Goal: Check status: Check status

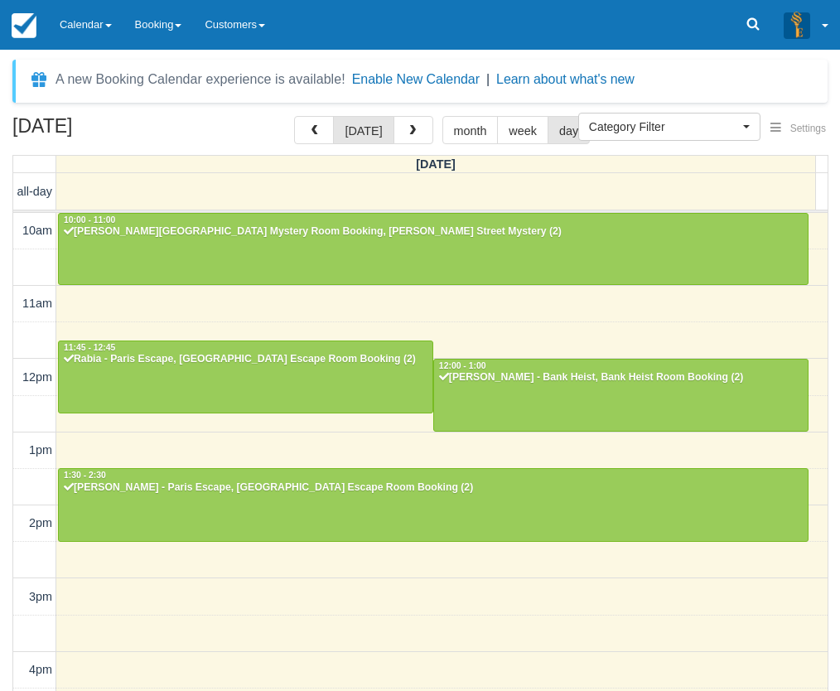
select select
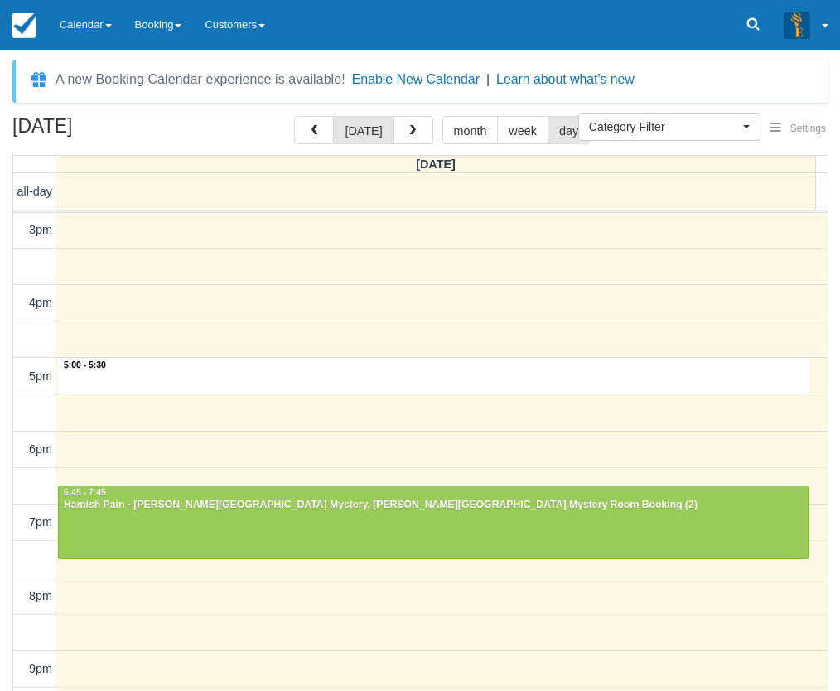
click at [80, 387] on div "10am 11am 12pm 1pm 2pm 3pm 4pm 5pm 6pm 7pm 8pm 9pm 10pm 5:00 - 5:30 10:00 - 11:…" at bounding box center [420, 303] width 815 height 915
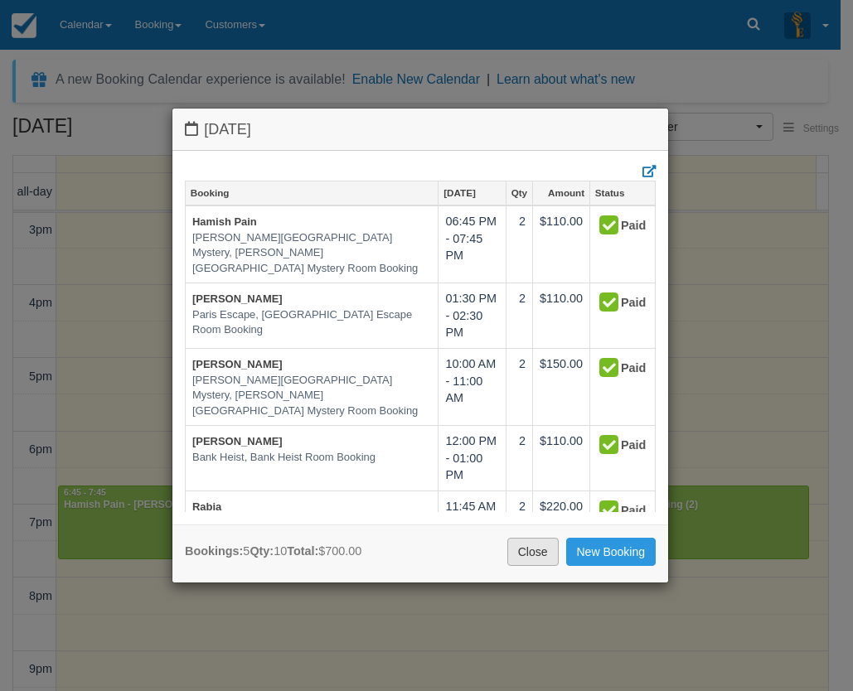
click at [523, 556] on link "Close" at bounding box center [532, 552] width 51 height 28
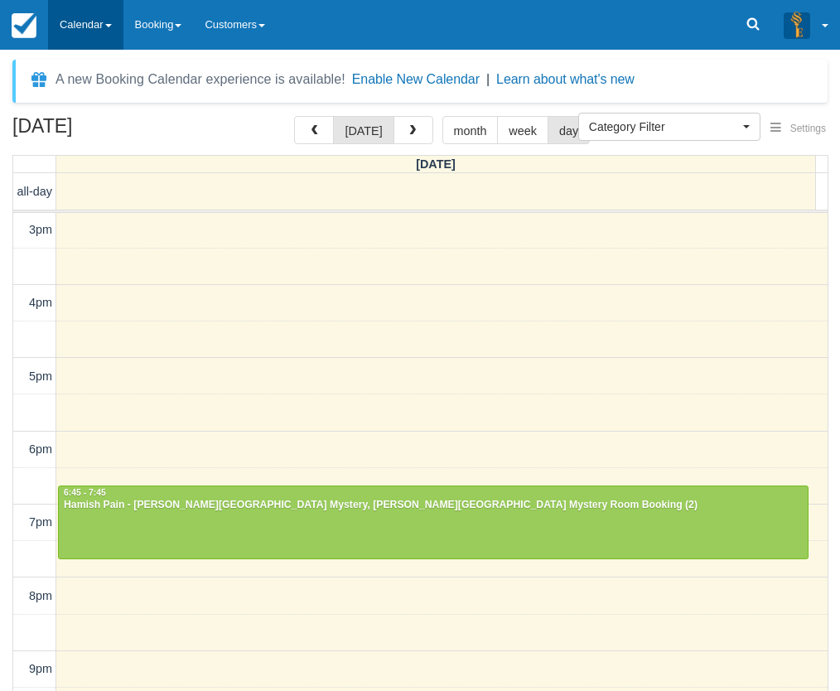
click at [89, 22] on link "Calendar" at bounding box center [85, 25] width 75 height 50
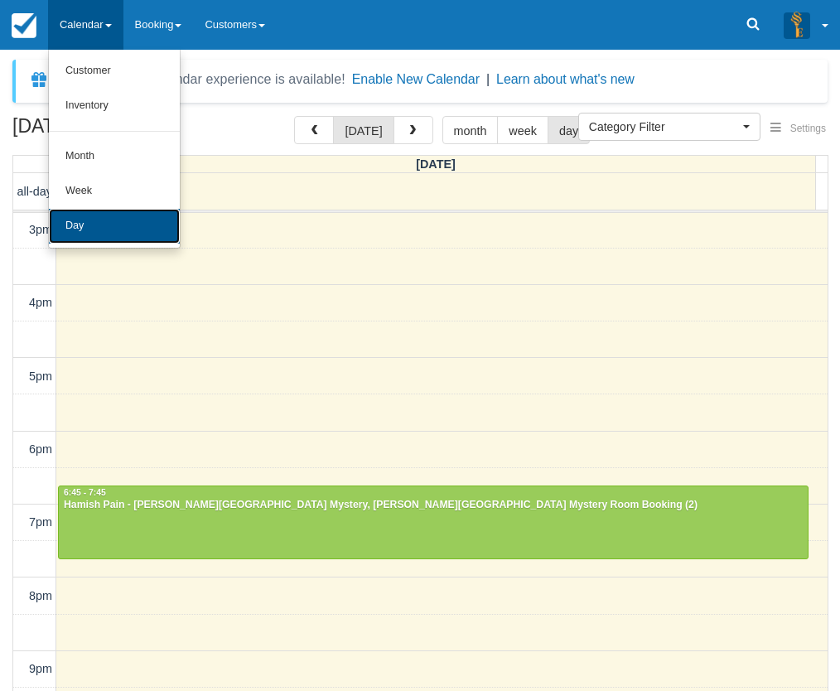
click at [98, 229] on link "Day" at bounding box center [114, 226] width 131 height 35
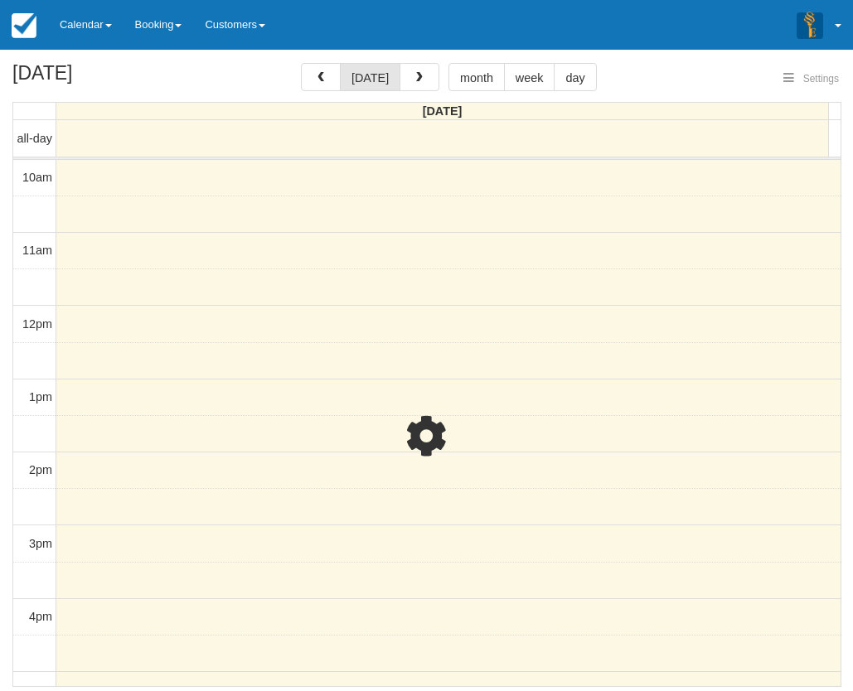
select select
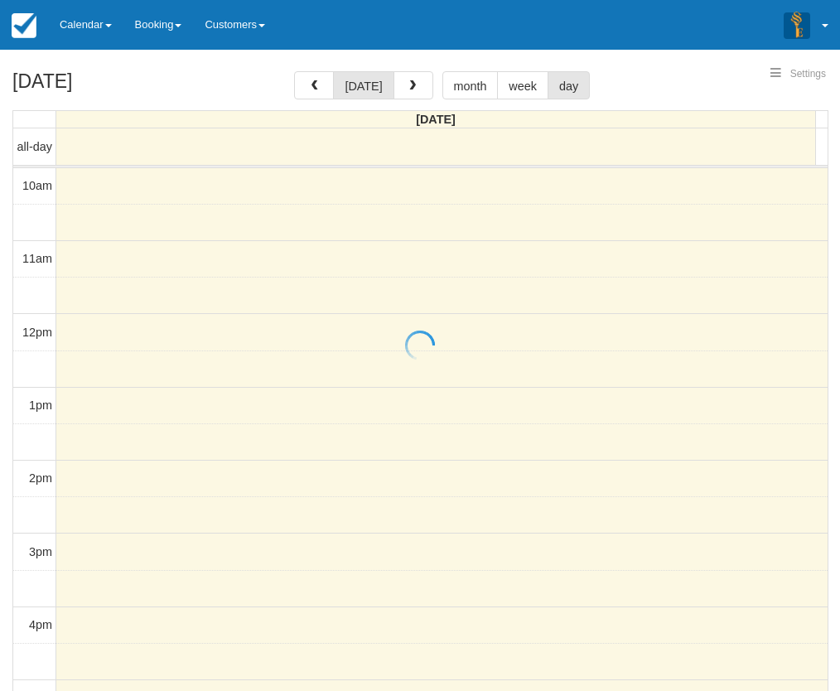
select select
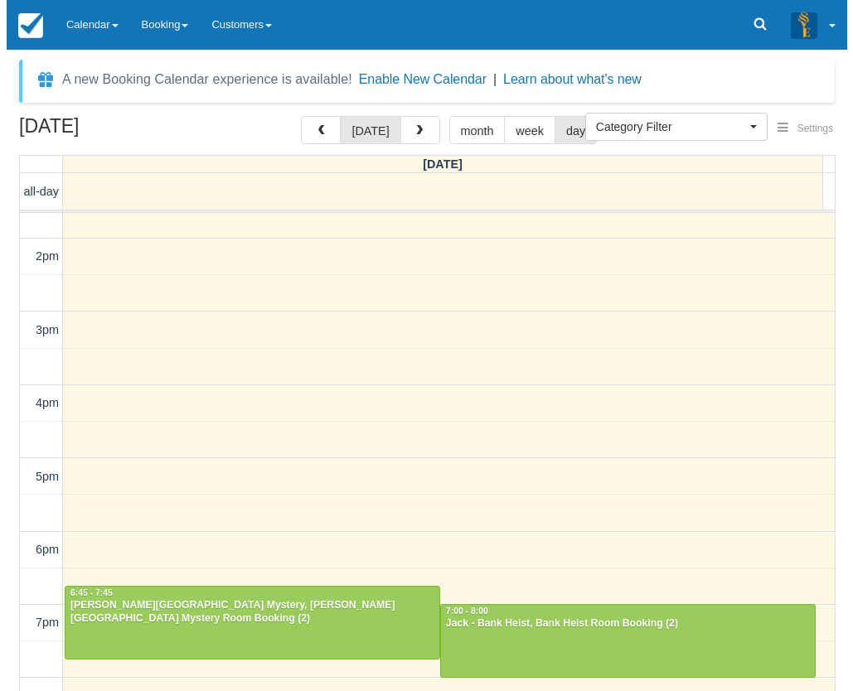
scroll to position [388, 0]
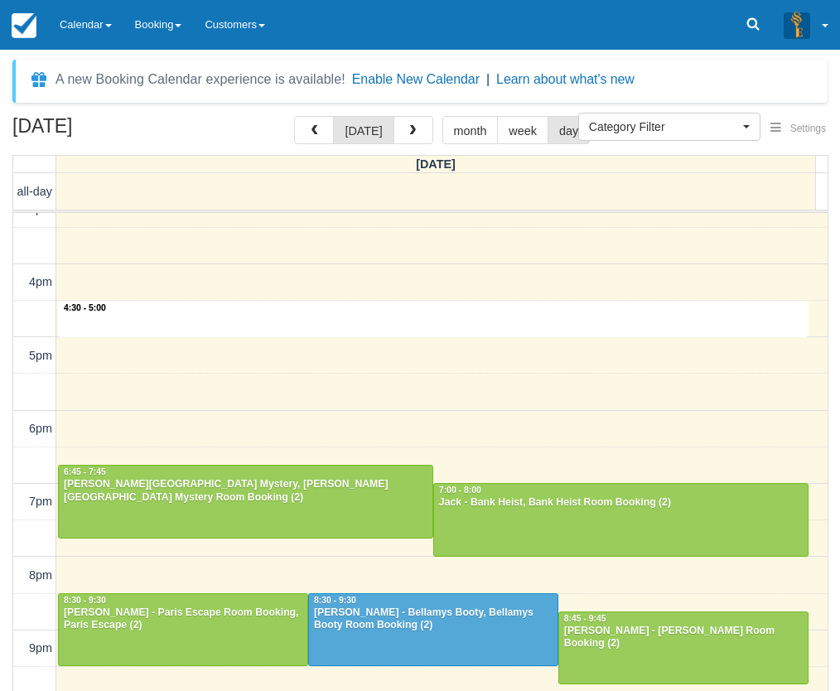
click at [390, 324] on div "10am 11am 12pm 1pm 2pm 3pm 4pm 5pm 6pm 7pm 8pm 9pm 10pm 4:30 - 5:00 6:45 - 7:45…" at bounding box center [420, 282] width 815 height 915
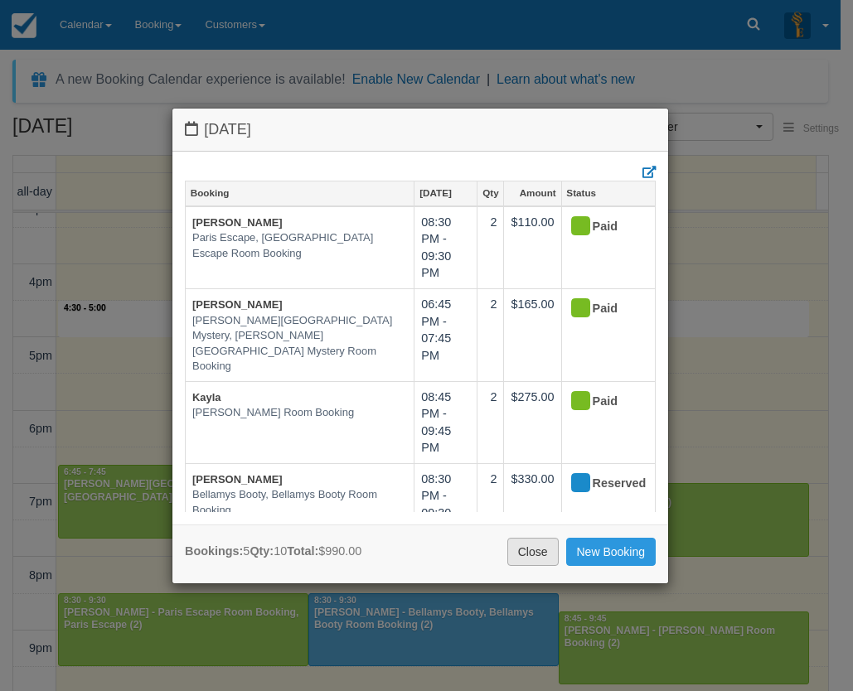
click at [520, 559] on link "Close" at bounding box center [532, 552] width 51 height 28
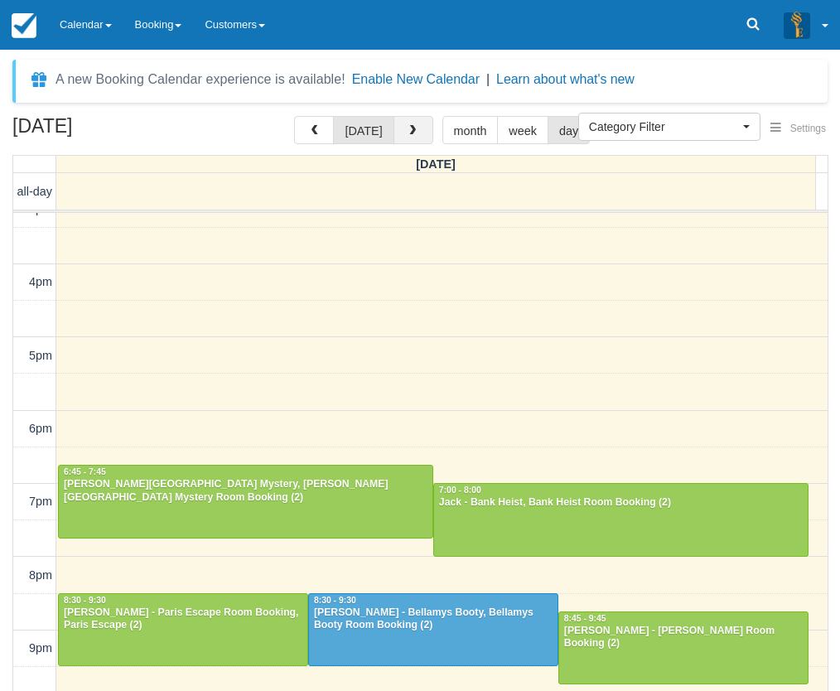
click at [411, 141] on button "button" at bounding box center [414, 130] width 40 height 28
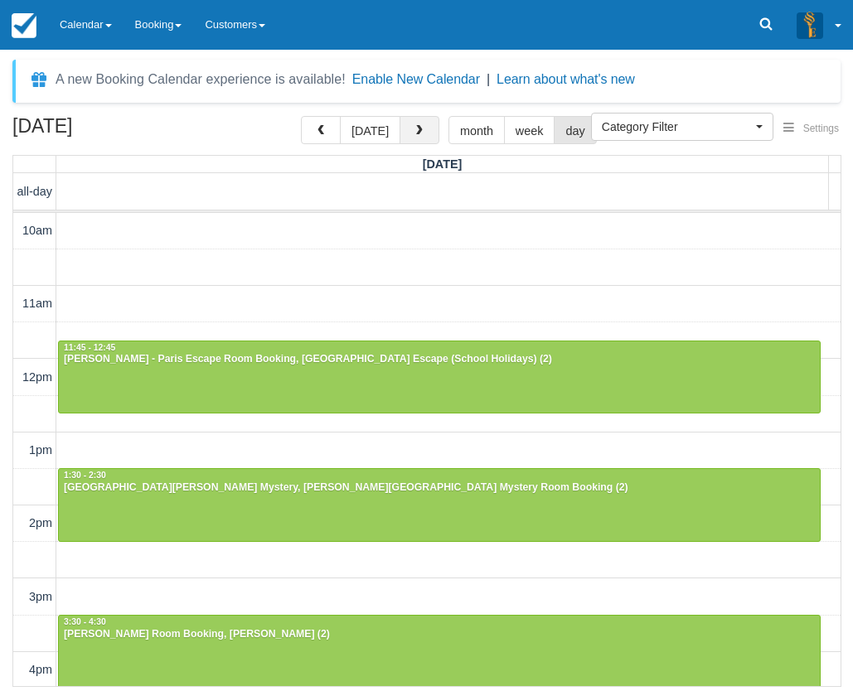
click at [415, 124] on button "button" at bounding box center [419, 130] width 40 height 28
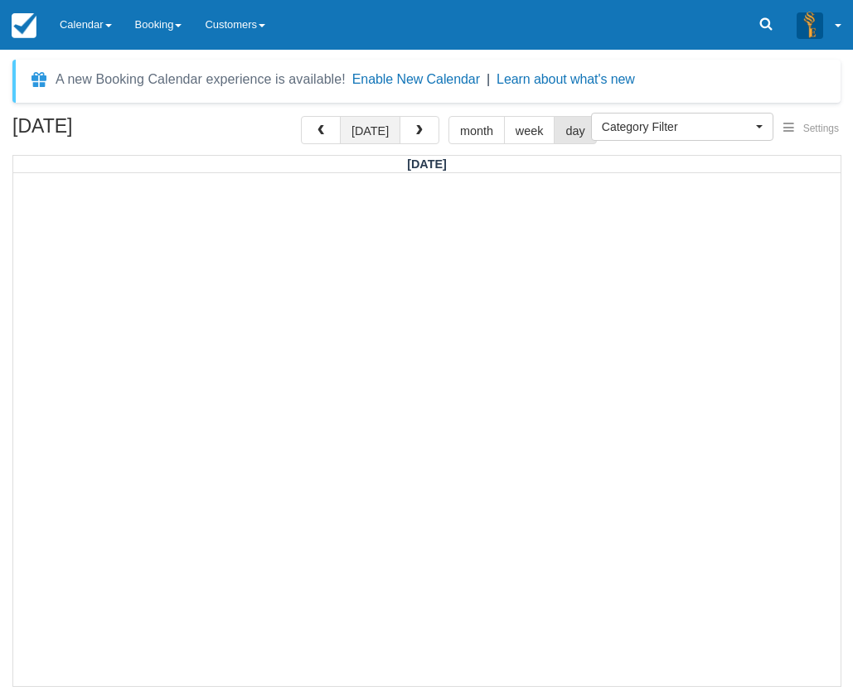
click at [367, 129] on button "[DATE]" at bounding box center [370, 130] width 60 height 28
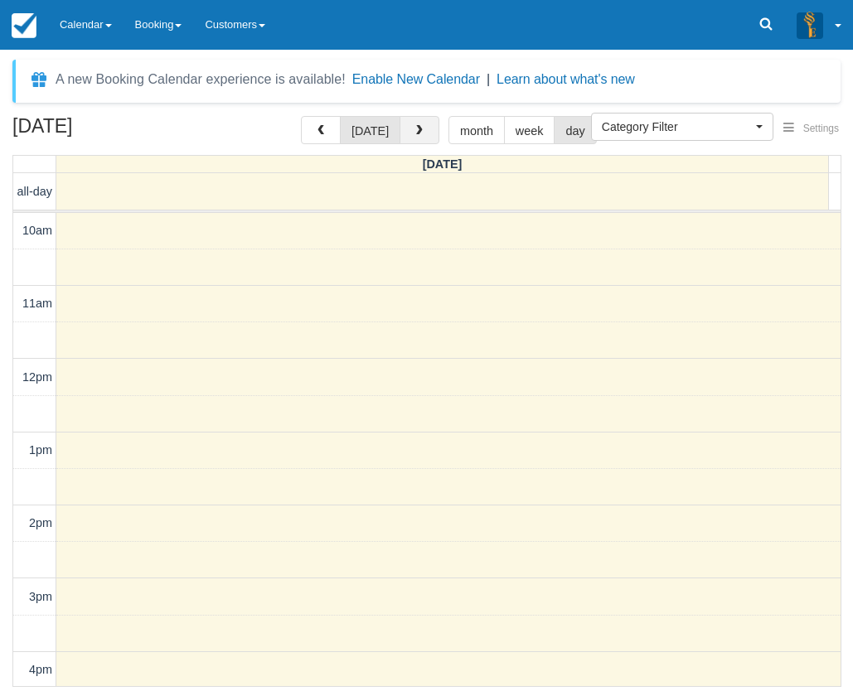
drag, startPoint x: 425, startPoint y: 126, endPoint x: 420, endPoint y: 139, distance: 14.2
click at [424, 126] on button "button" at bounding box center [419, 130] width 40 height 28
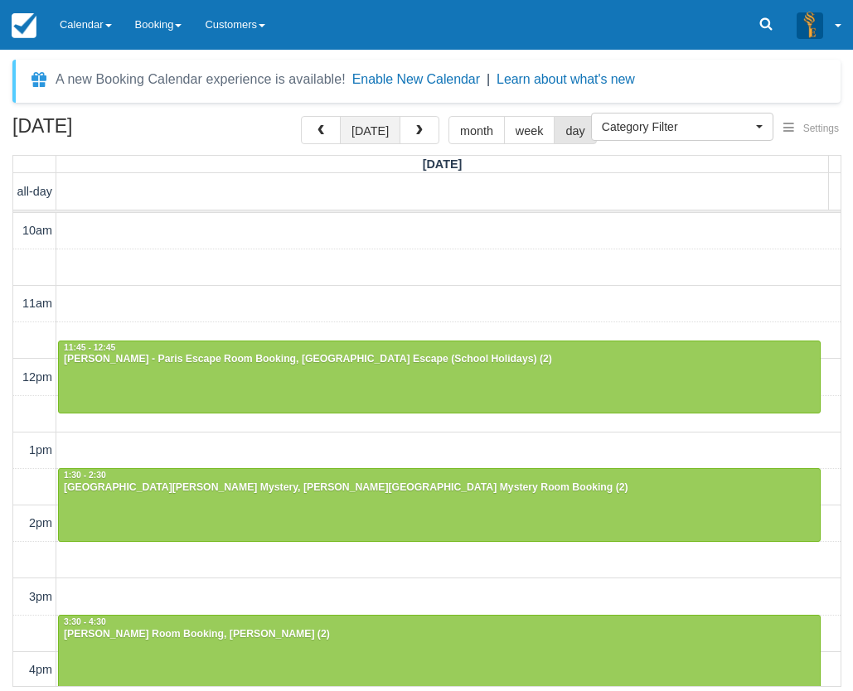
click at [384, 129] on button "[DATE]" at bounding box center [370, 130] width 60 height 28
